Goal: Information Seeking & Learning: Learn about a topic

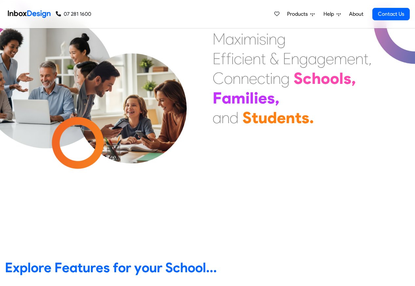
scroll to position [236, 0]
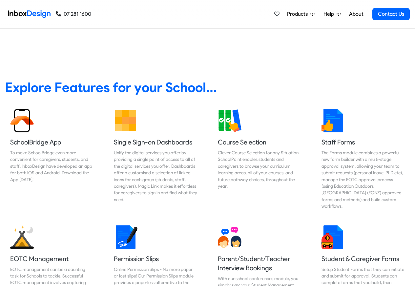
click at [355, 14] on link "About" at bounding box center [356, 14] width 18 height 13
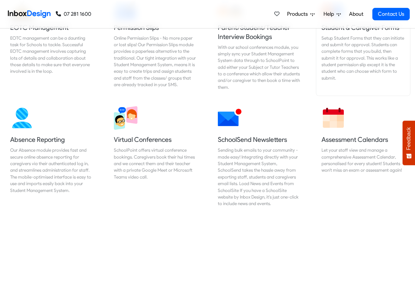
scroll to position [472, 0]
